Goal: Information Seeking & Learning: Understand process/instructions

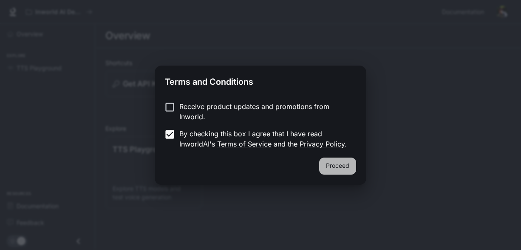
click at [335, 163] on button "Proceed" at bounding box center [337, 165] width 37 height 17
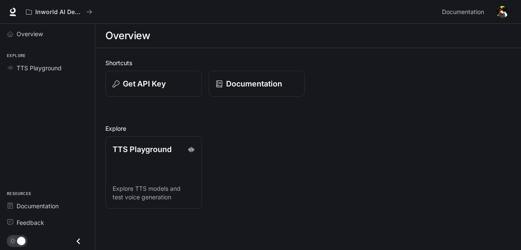
click at [83, 241] on icon "Close drawer" at bounding box center [78, 240] width 11 height 11
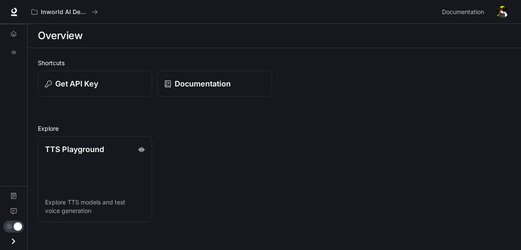
click at [17, 241] on icon "Open drawer" at bounding box center [13, 240] width 11 height 11
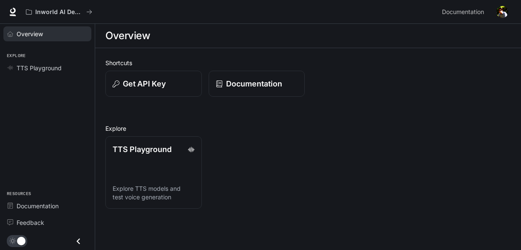
click at [19, 30] on span "Overview" at bounding box center [30, 33] width 26 height 9
click at [38, 63] on span "TTS Playground" at bounding box center [39, 67] width 45 height 9
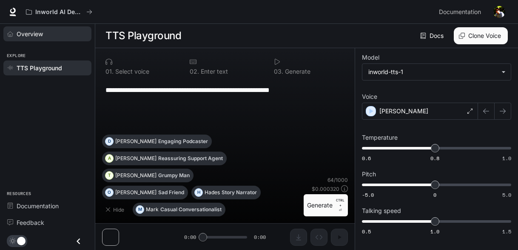
click at [24, 33] on span "Overview" at bounding box center [30, 33] width 26 height 9
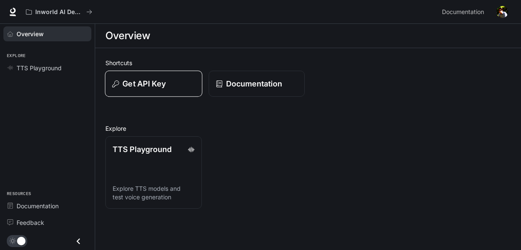
click at [144, 83] on p "Get API Key" at bounding box center [143, 83] width 43 height 11
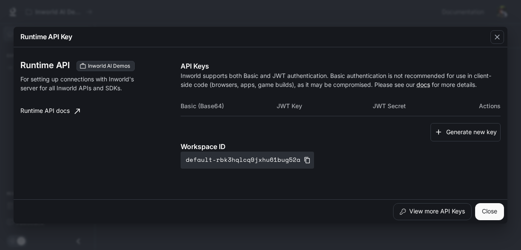
click at [495, 213] on button "Close" at bounding box center [489, 211] width 29 height 17
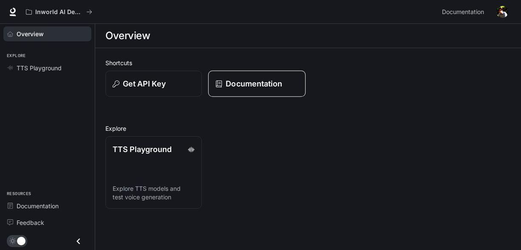
click at [235, 87] on p "Documentation" at bounding box center [254, 83] width 57 height 11
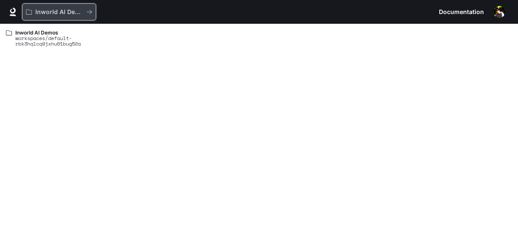
click at [50, 12] on p "Inworld AI Demos" at bounding box center [59, 12] width 48 height 7
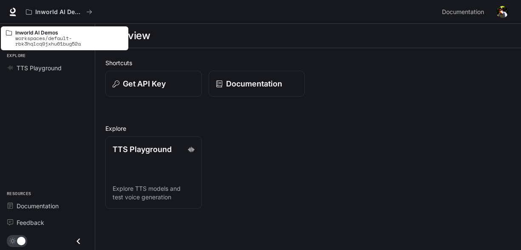
click at [43, 38] on p "workspaces/default-rbk3hqlcq9jxhu61bug52a" at bounding box center [69, 40] width 108 height 11
click at [63, 12] on p "Inworld AI Demos" at bounding box center [59, 12] width 48 height 7
click at [89, 12] on icon "All workspaces" at bounding box center [89, 12] width 6 height 6
click at [62, 38] on p "workspaces/default-rbk3hqlcq9jxhu61bug52a" at bounding box center [69, 40] width 108 height 11
click at [57, 9] on p "Inworld AI Demos" at bounding box center [59, 12] width 48 height 7
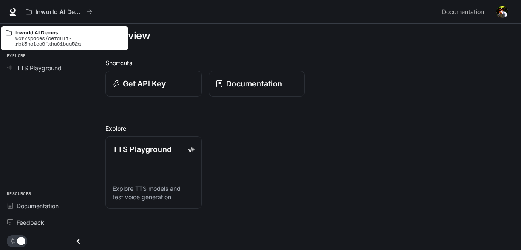
click at [55, 36] on p "workspaces/default-rbk3hqlcq9jxhu61bug52a" at bounding box center [69, 40] width 108 height 11
click at [62, 44] on p "workspaces/default-rbk3hqlcq9jxhu61bug52a" at bounding box center [69, 40] width 108 height 11
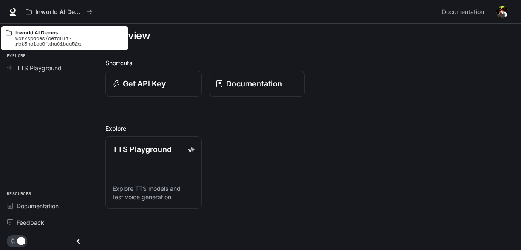
click at [60, 39] on p "workspaces/default-rbk3hqlcq9jxhu61bug52a" at bounding box center [69, 40] width 108 height 11
click at [101, 37] on p "workspaces/default-rbk3hqlcq9jxhu61bug52a" at bounding box center [69, 40] width 108 height 11
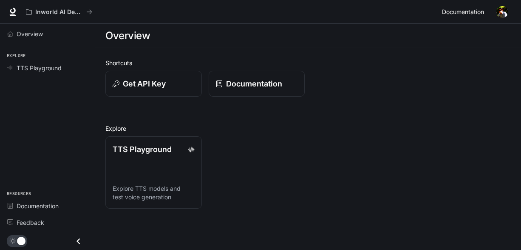
click at [479, 8] on span "Documentation" at bounding box center [463, 12] width 42 height 11
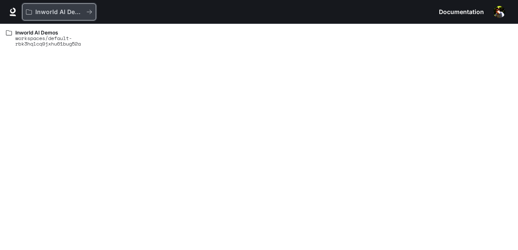
click at [58, 9] on p "Inworld AI Demos" at bounding box center [59, 12] width 48 height 7
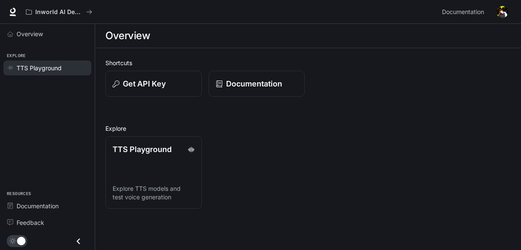
click at [18, 64] on span "TTS Playground" at bounding box center [39, 67] width 45 height 9
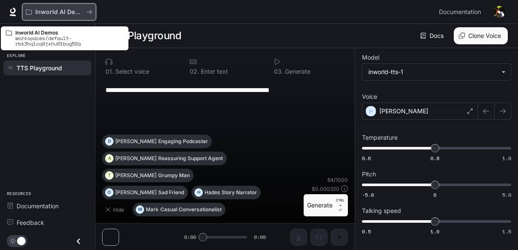
click at [62, 15] on button "Inworld AI Demos" at bounding box center [59, 11] width 74 height 17
